Goal: Information Seeking & Learning: Learn about a topic

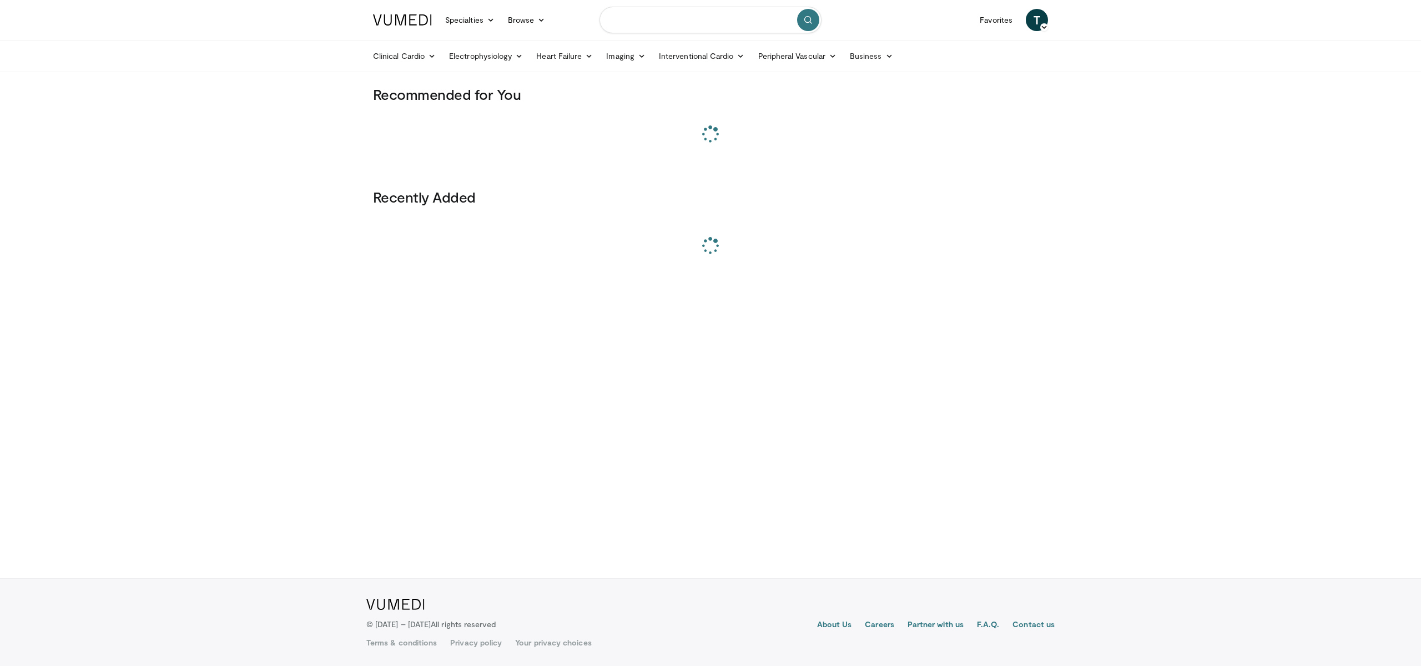
click at [725, 29] on input "Search topics, interventions" at bounding box center [710, 20] width 222 height 27
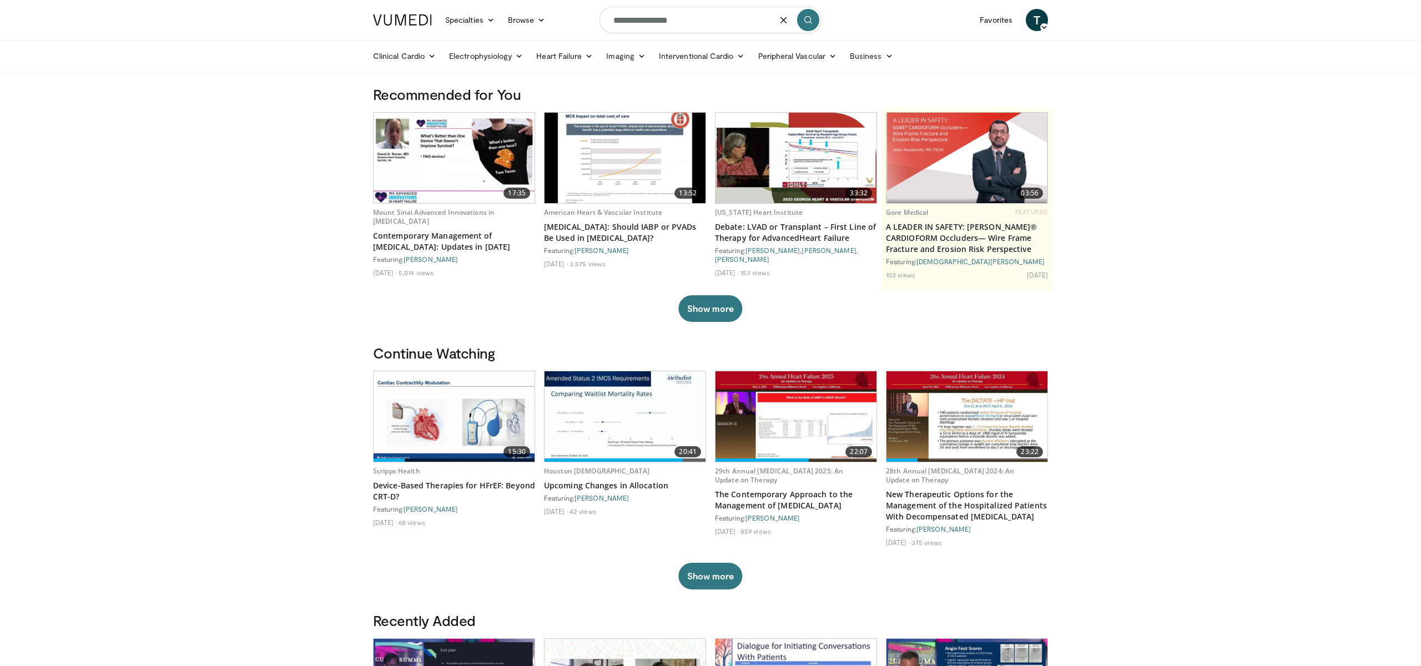
type input "**********"
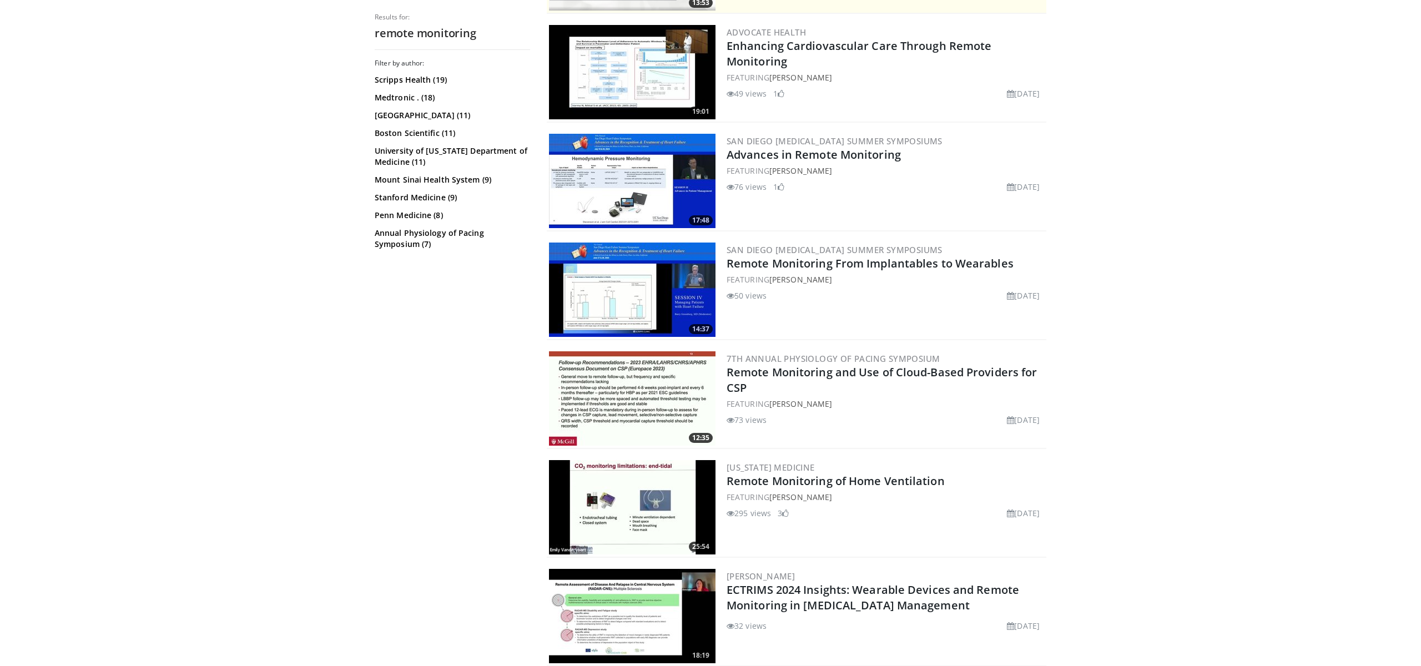
scroll to position [324, 0]
